Goal: Find specific page/section

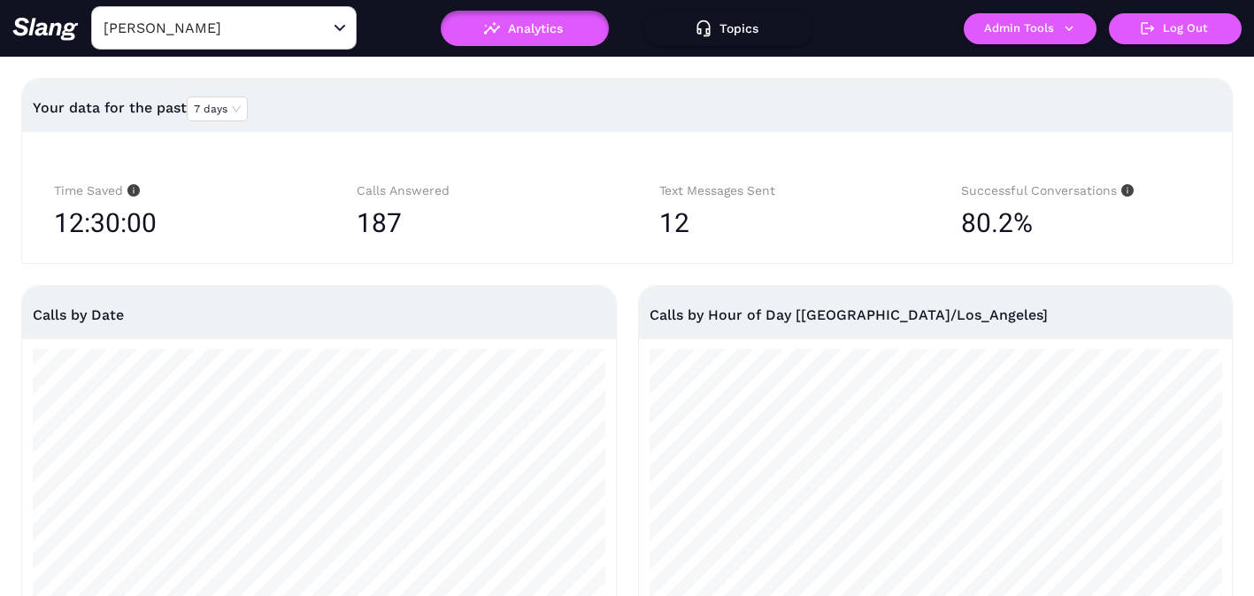
click at [574, 166] on div "Calls Answered 187" at bounding box center [475, 207] width 281 height 89
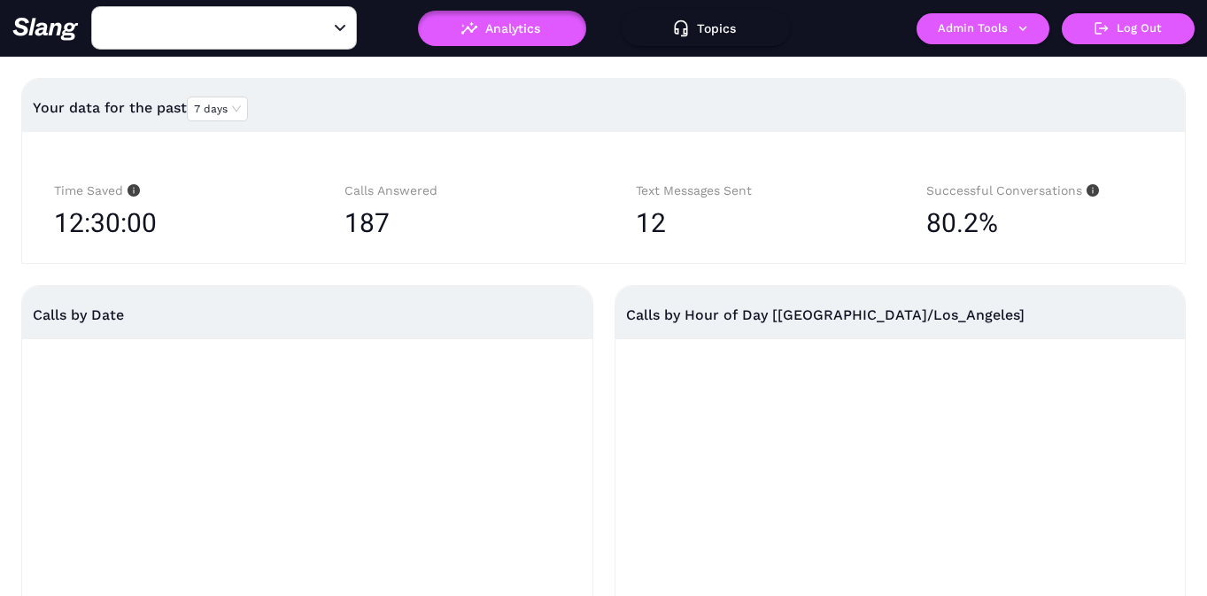
type input "hammitt"
click at [232, 45] on div "hammitt ​" at bounding box center [224, 27] width 266 height 43
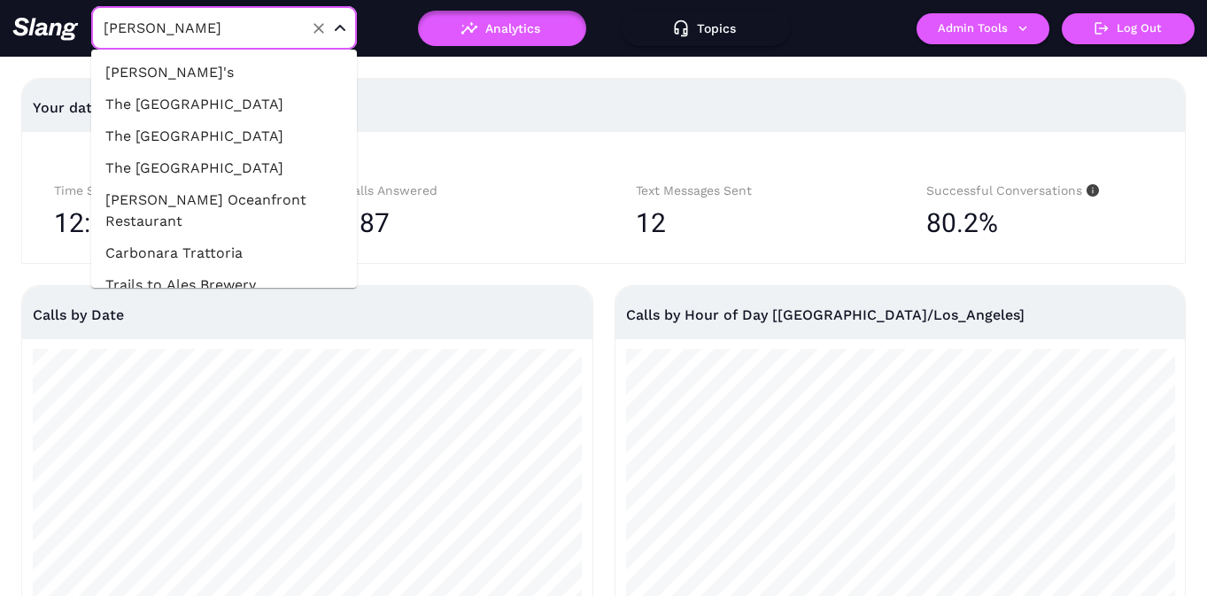
scroll to position [63811, 0]
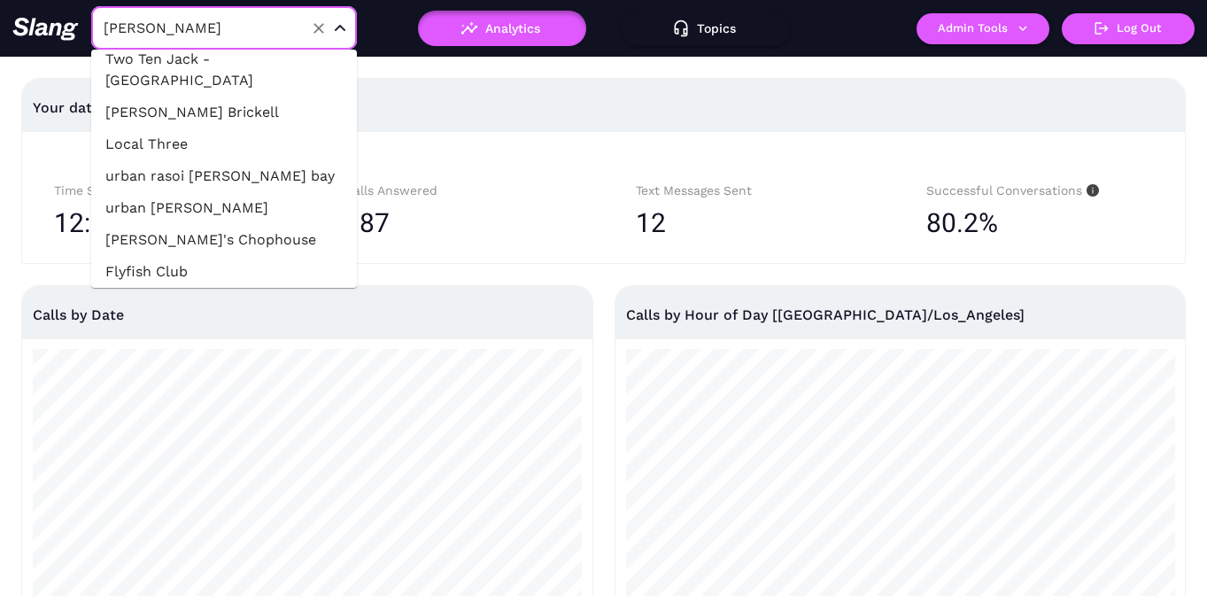
click at [631, 179] on div "Text Messages Sent 12" at bounding box center [748, 207] width 269 height 89
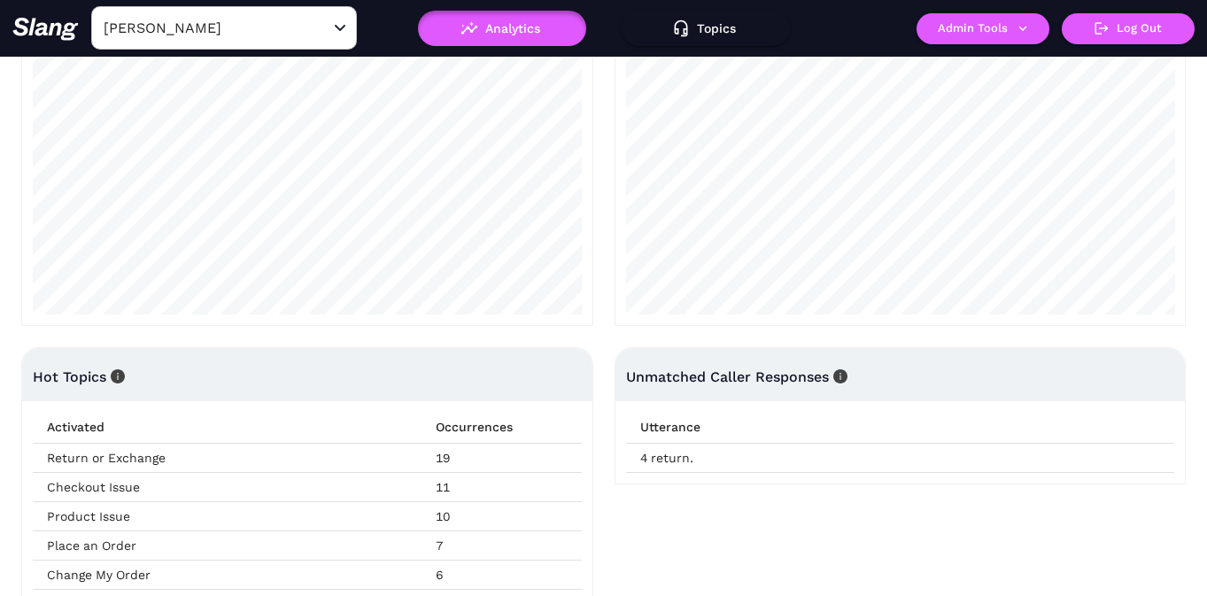
scroll to position [348, 0]
